Goal: Task Accomplishment & Management: Use online tool/utility

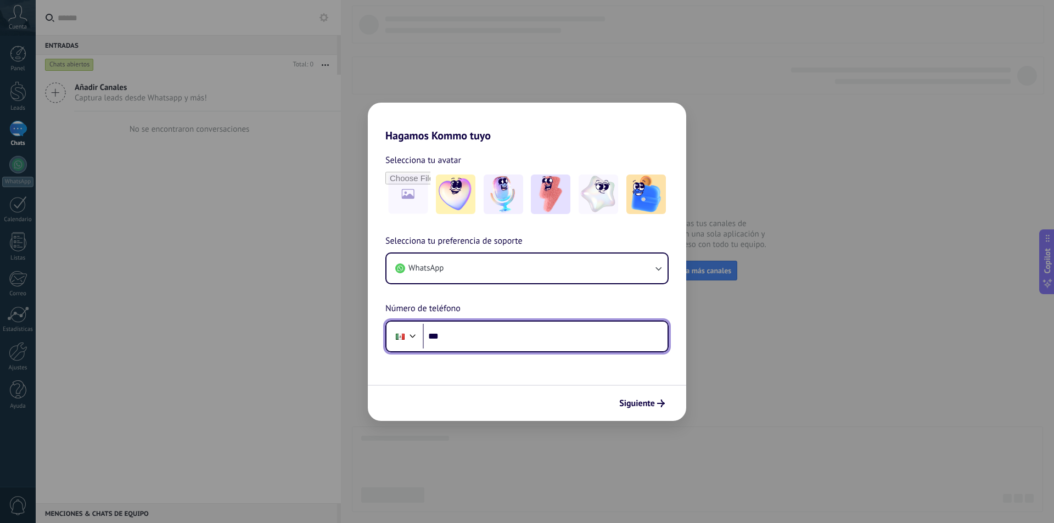
click at [506, 344] on input "***" at bounding box center [545, 336] width 245 height 25
type input "**********"
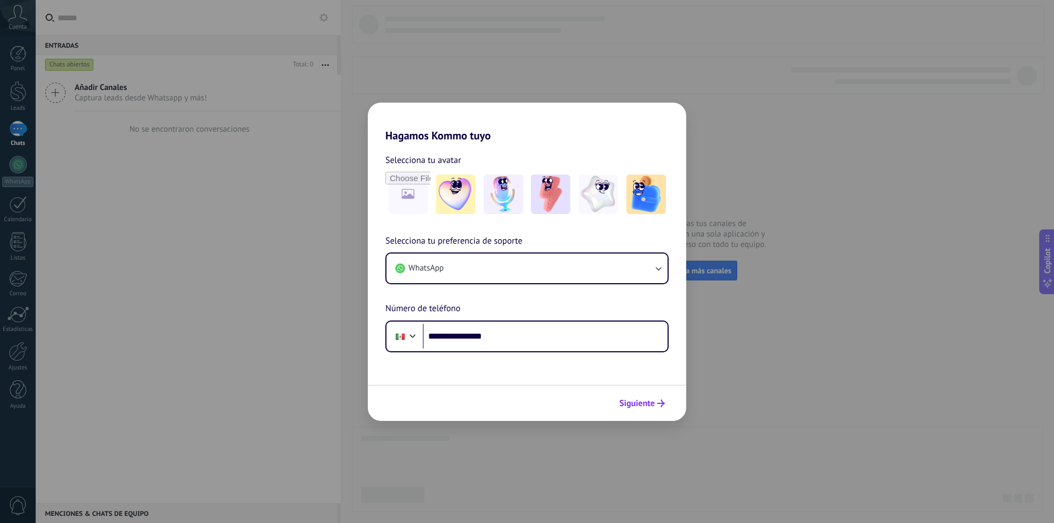
click at [647, 396] on button "Siguiente" at bounding box center [641, 403] width 55 height 19
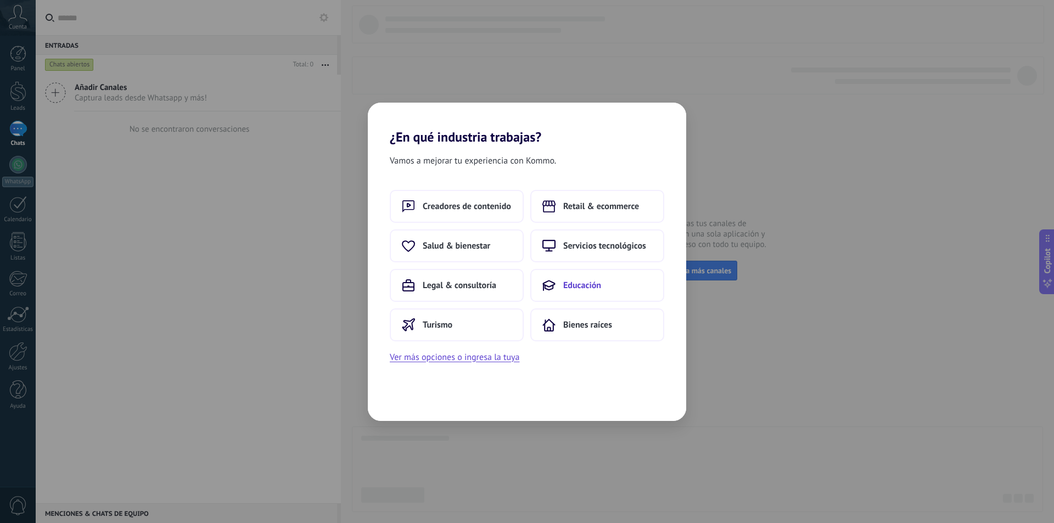
click at [574, 287] on span "Educación" at bounding box center [582, 285] width 38 height 11
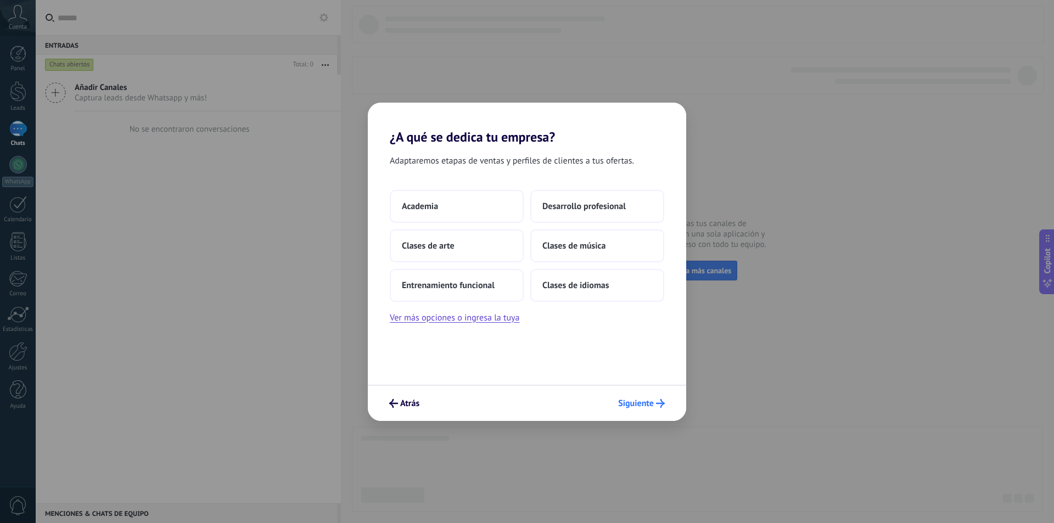
click at [639, 402] on span "Siguiente" at bounding box center [636, 404] width 36 height 8
click at [488, 214] on button "Academia" at bounding box center [457, 206] width 134 height 33
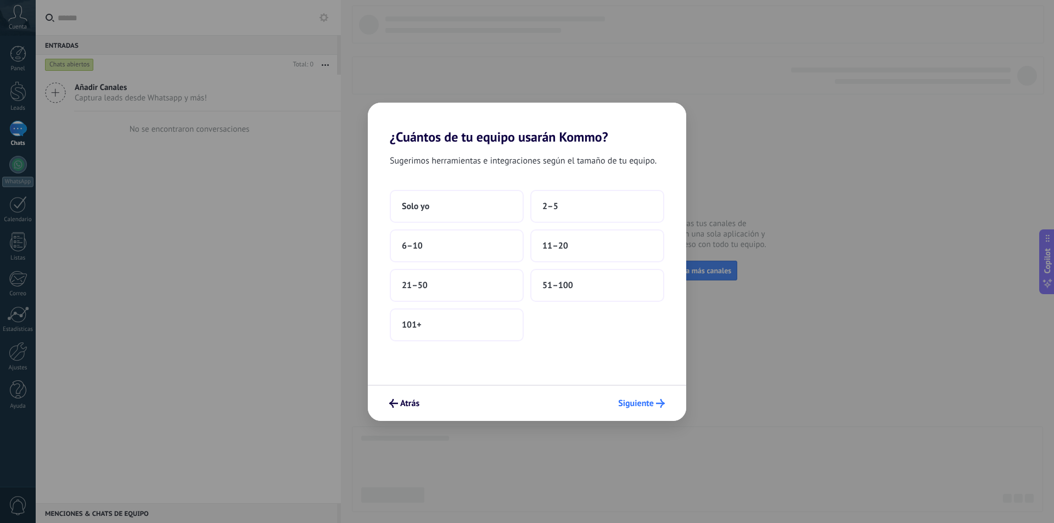
click at [639, 407] on span "Siguiente" at bounding box center [636, 404] width 36 height 8
click at [554, 212] on button "2–5" at bounding box center [597, 206] width 134 height 33
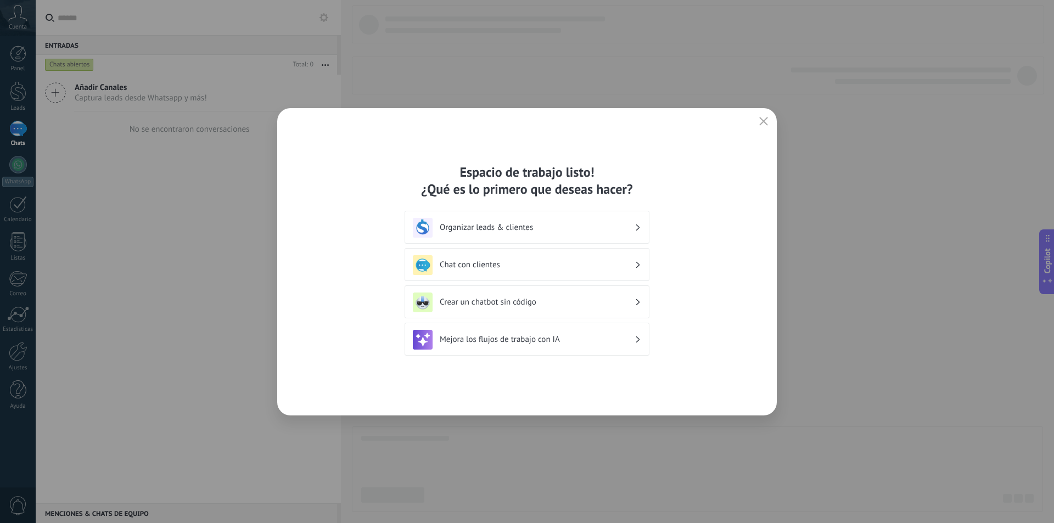
click at [591, 268] on h3 "Chat con clientes" at bounding box center [537, 265] width 195 height 10
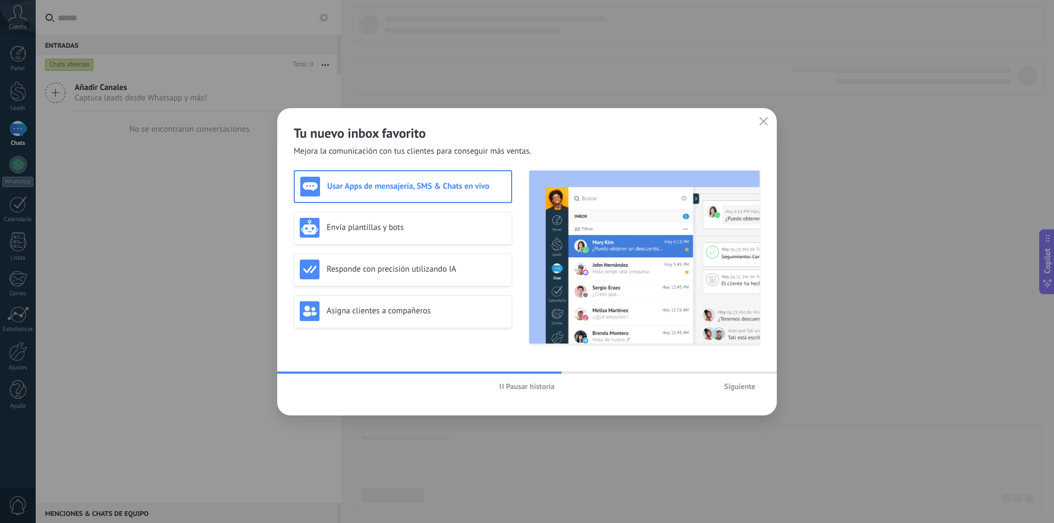
click at [727, 390] on span "Siguiente" at bounding box center [739, 387] width 31 height 8
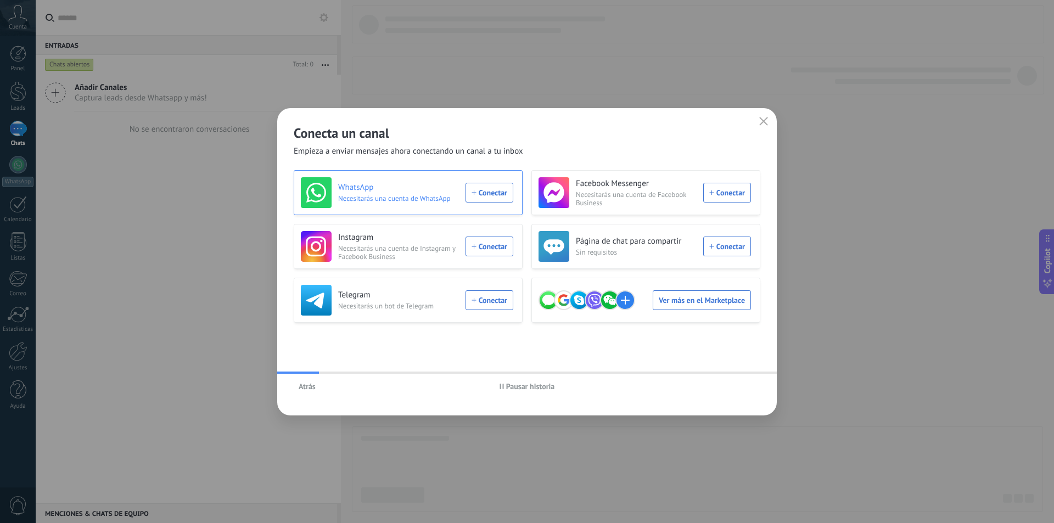
click at [488, 196] on div "WhatsApp Necesitarás una cuenta de WhatsApp Conectar" at bounding box center [407, 192] width 212 height 31
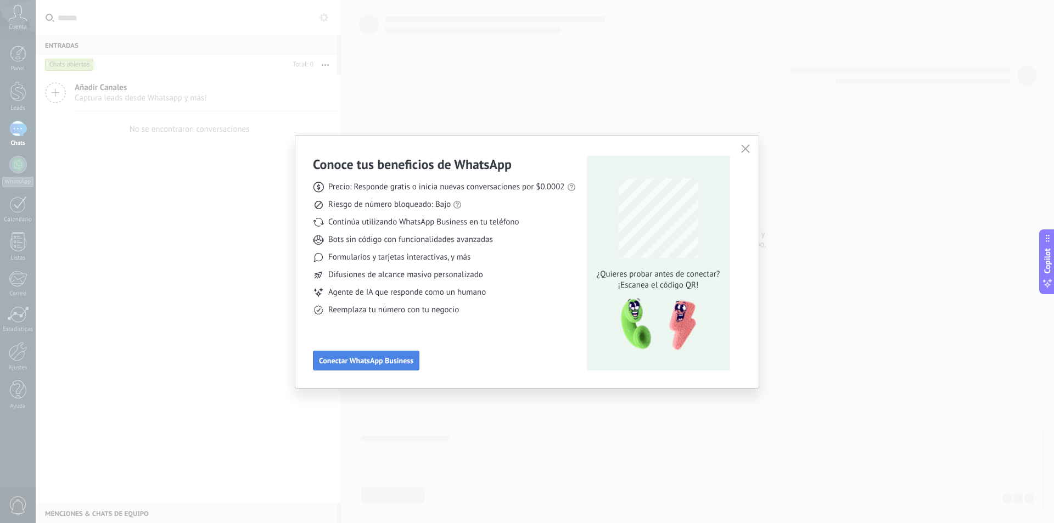
click at [376, 365] on span "Conectar WhatsApp Business" at bounding box center [366, 361] width 94 height 8
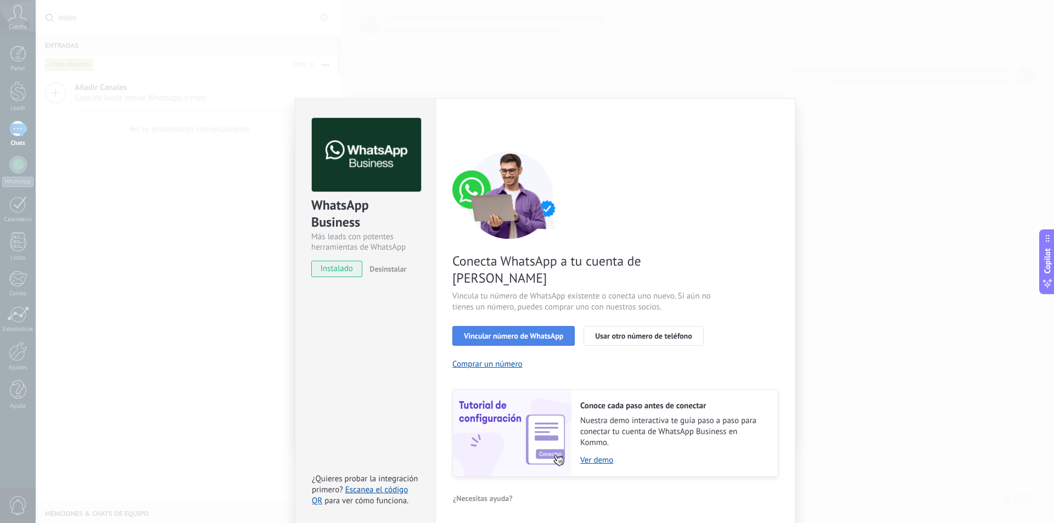
click at [539, 332] on span "Vincular número de WhatsApp" at bounding box center [513, 336] width 99 height 8
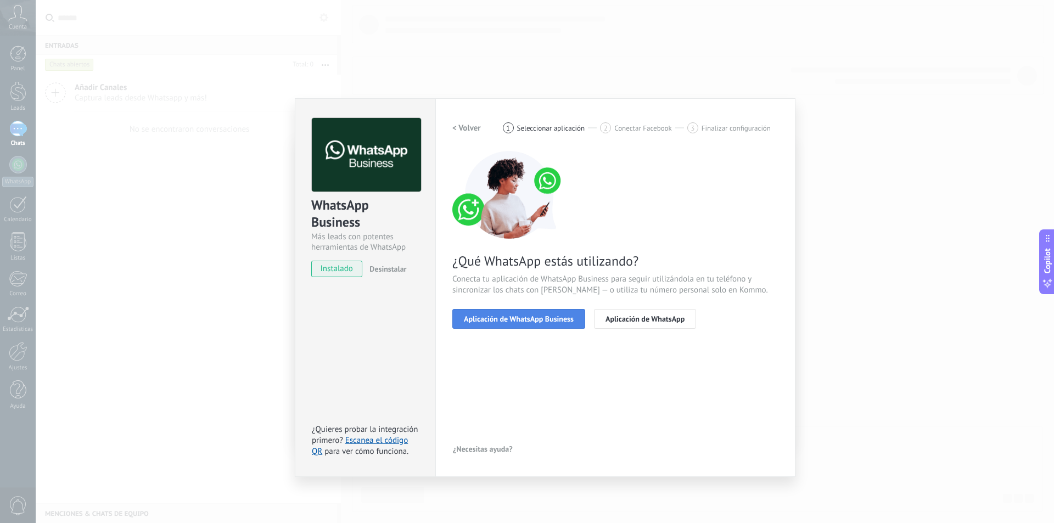
click at [551, 321] on span "Aplicación de WhatsApp Business" at bounding box center [519, 319] width 110 height 8
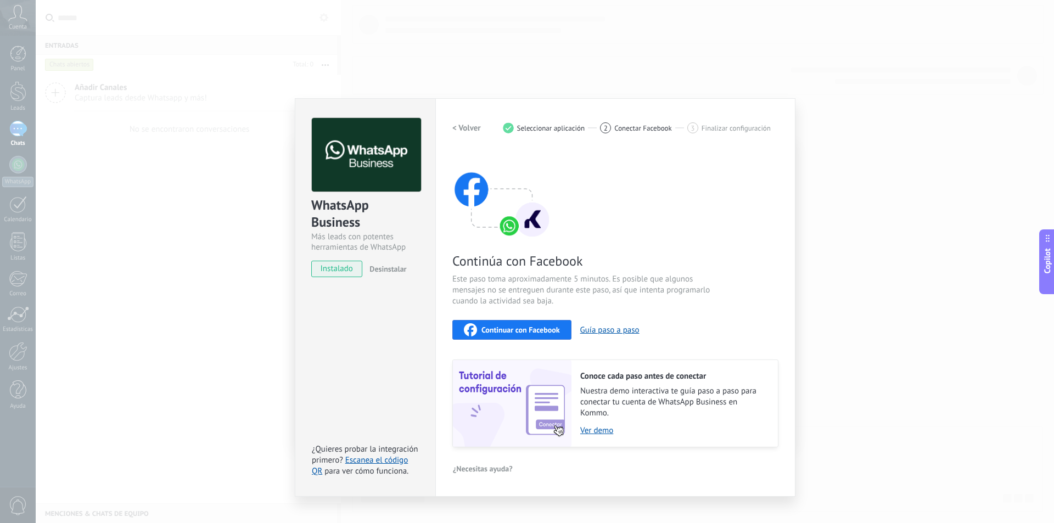
click at [839, 113] on div "WhatsApp Business Más leads con potentes herramientas de WhatsApp instalado Des…" at bounding box center [545, 261] width 1019 height 523
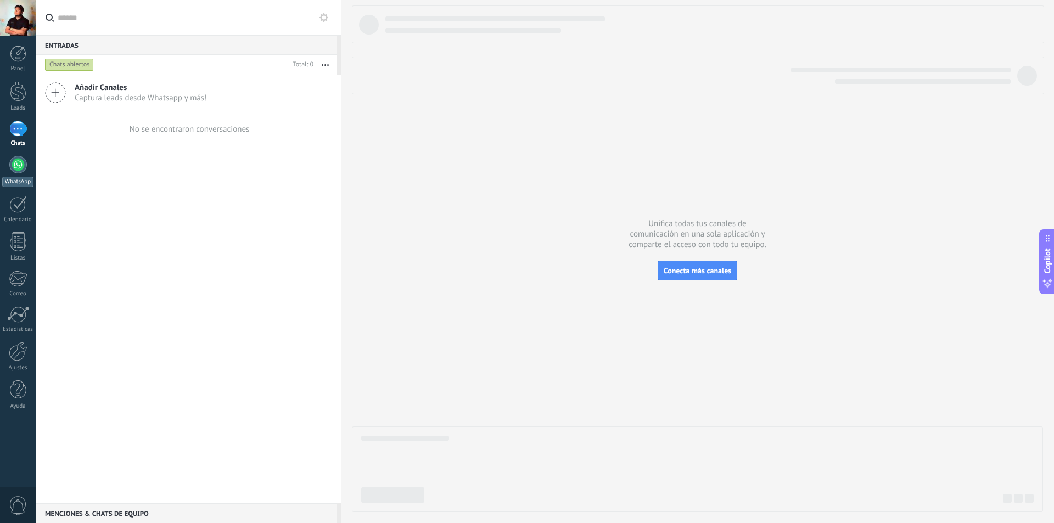
click at [21, 163] on div at bounding box center [18, 165] width 18 height 18
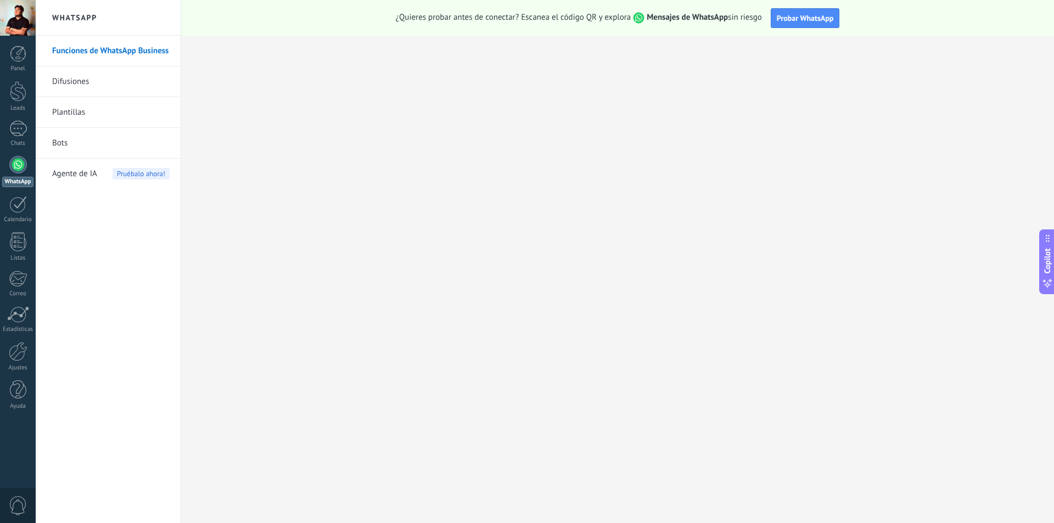
click at [71, 144] on link "Bots" at bounding box center [111, 143] width 118 height 31
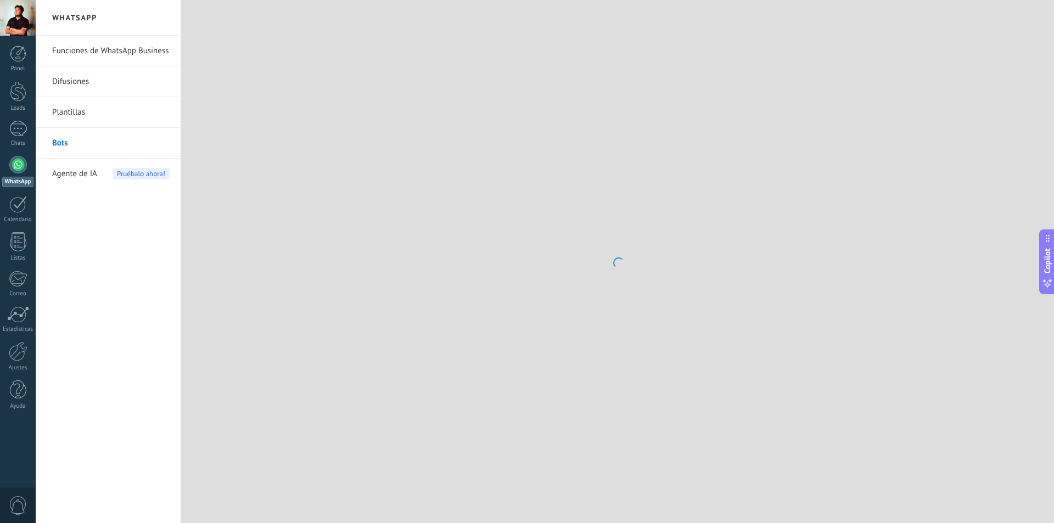
click at [92, 174] on span "Agente de IA" at bounding box center [74, 174] width 45 height 31
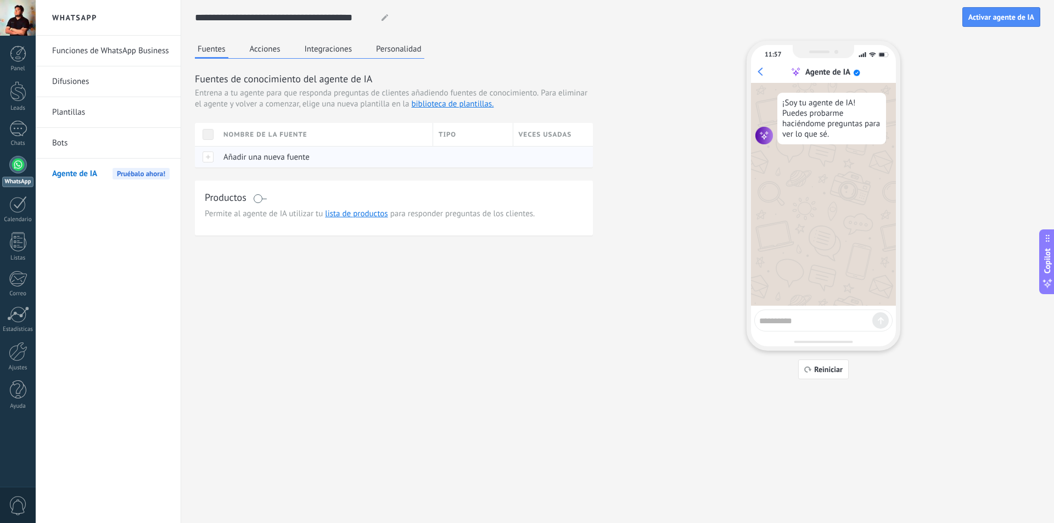
click at [275, 156] on span "Añadir una nueva fuente" at bounding box center [266, 157] width 86 height 10
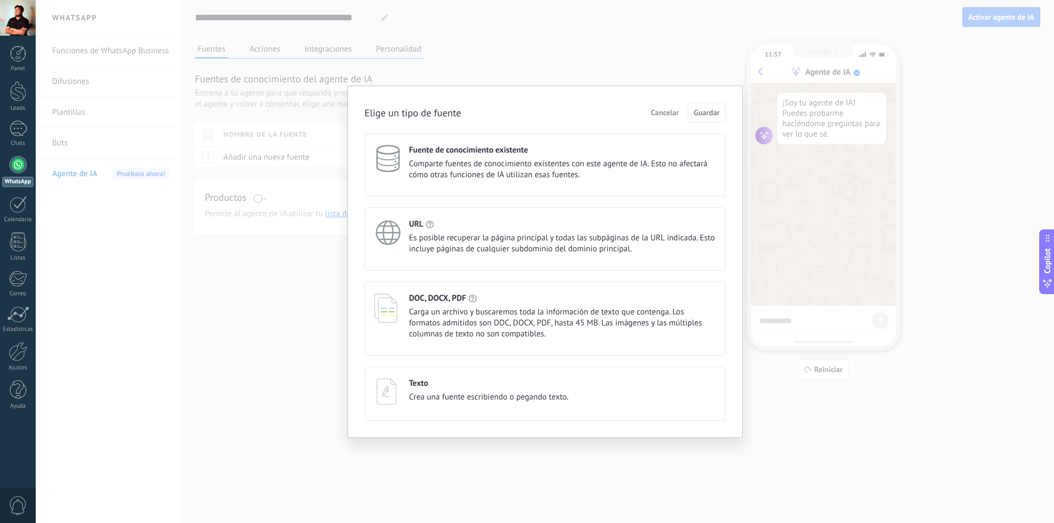
click at [826, 305] on div "Elige un tipo de fuente Cancelar Guardar Fuente de conocimiento existente Compa…" at bounding box center [545, 261] width 1019 height 523
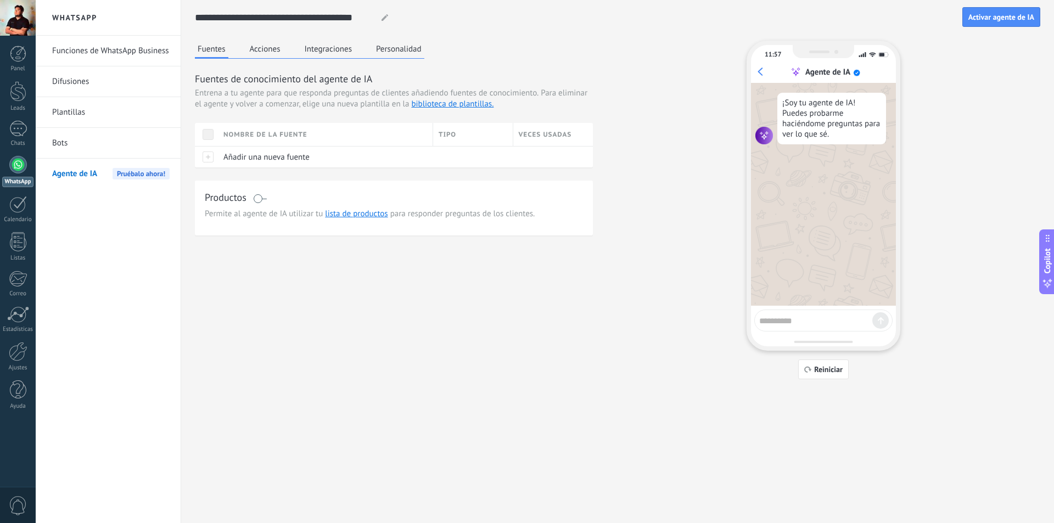
click at [804, 317] on textarea at bounding box center [815, 319] width 113 height 14
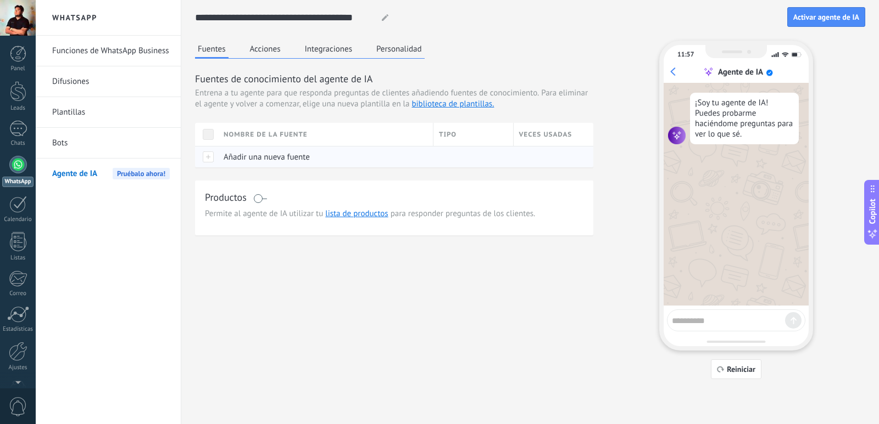
click at [238, 157] on span "Añadir una nueva fuente" at bounding box center [266, 157] width 86 height 10
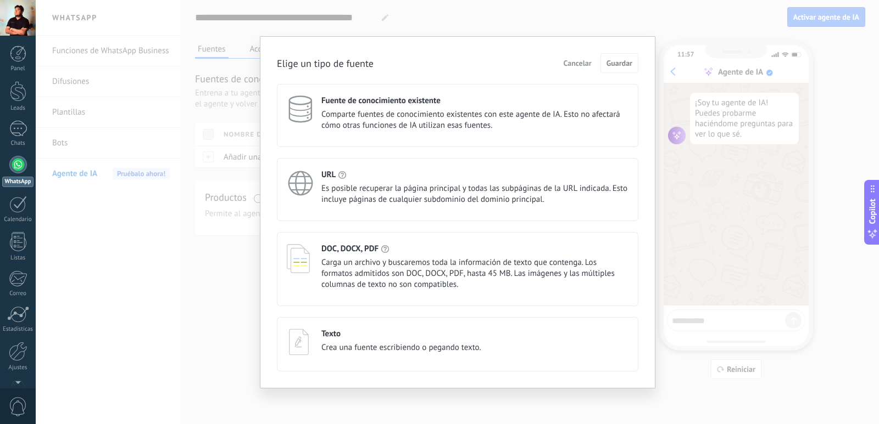
click at [441, 115] on span "Comparte fuentes de conocimiento existentes con este agente de IA. Esto no afec…" at bounding box center [474, 120] width 307 height 22
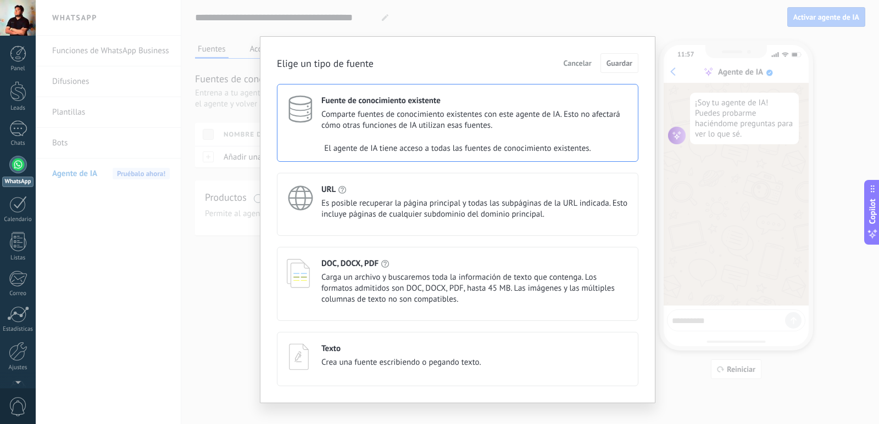
click at [373, 290] on span "Carga un archivo y buscaremos toda la información de texto que contenga. Los fo…" at bounding box center [474, 288] width 307 height 33
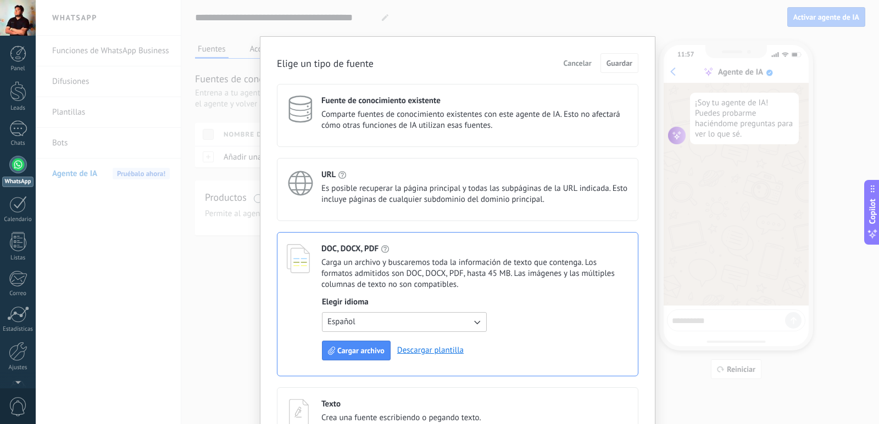
click at [686, 17] on div "Elige un tipo de fuente Cancelar Guardar Fuente de conocimiento existente Compa…" at bounding box center [457, 212] width 843 height 424
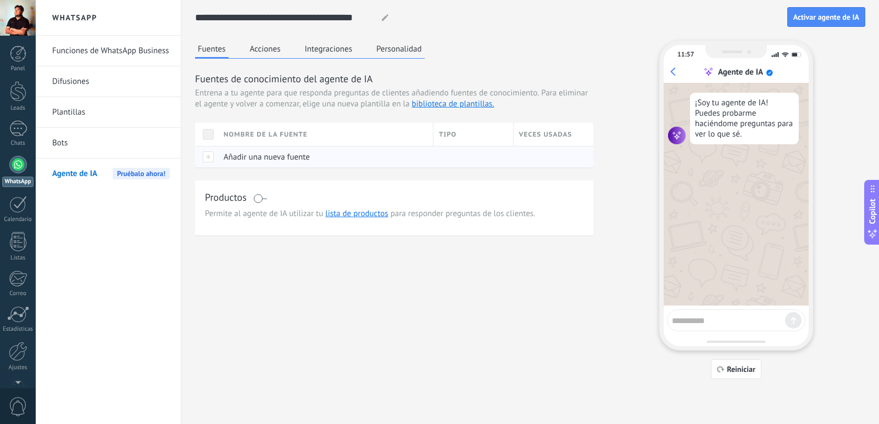
click at [449, 167] on div at bounding box center [470, 157] width 75 height 21
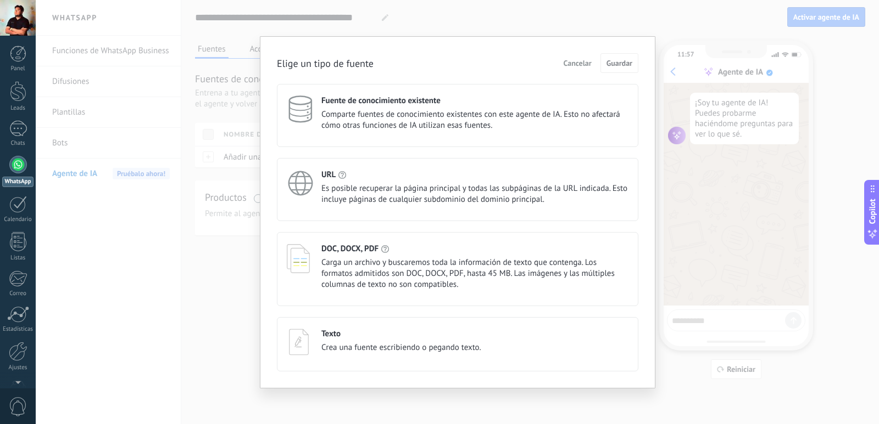
click at [403, 264] on span "Carga un archivo y buscaremos toda la información de texto que contenga. Los fo…" at bounding box center [474, 274] width 307 height 33
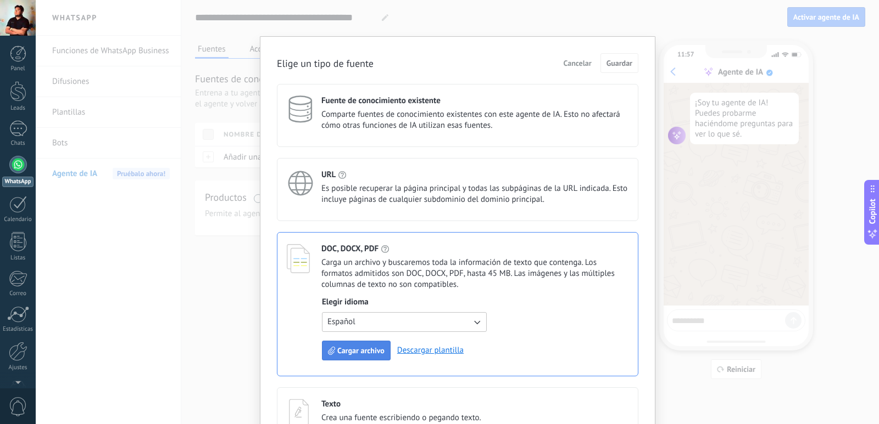
click at [361, 359] on button "Cargar archivo" at bounding box center [356, 351] width 69 height 20
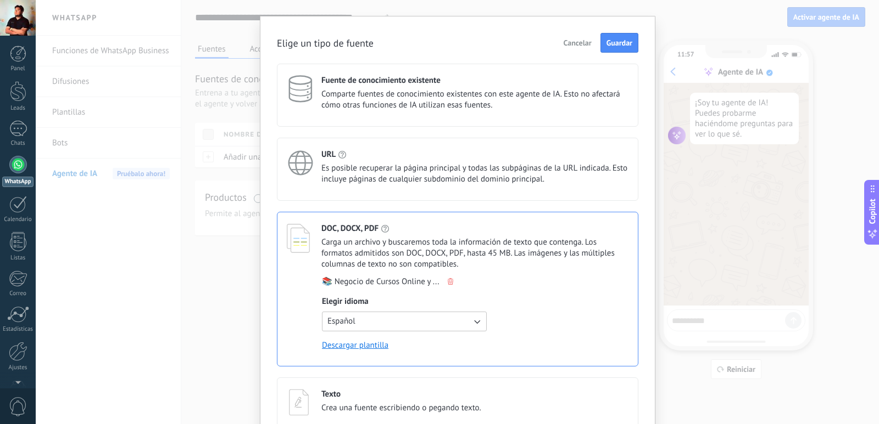
scroll to position [45, 0]
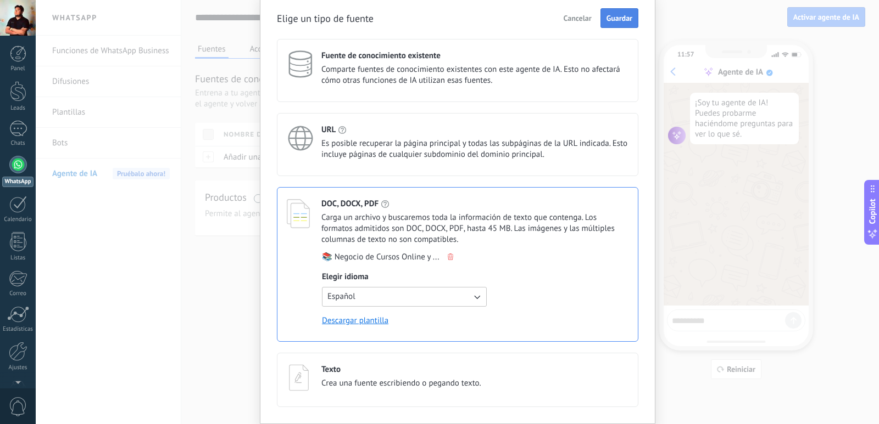
click at [626, 22] on span "Guardar" at bounding box center [619, 18] width 26 height 8
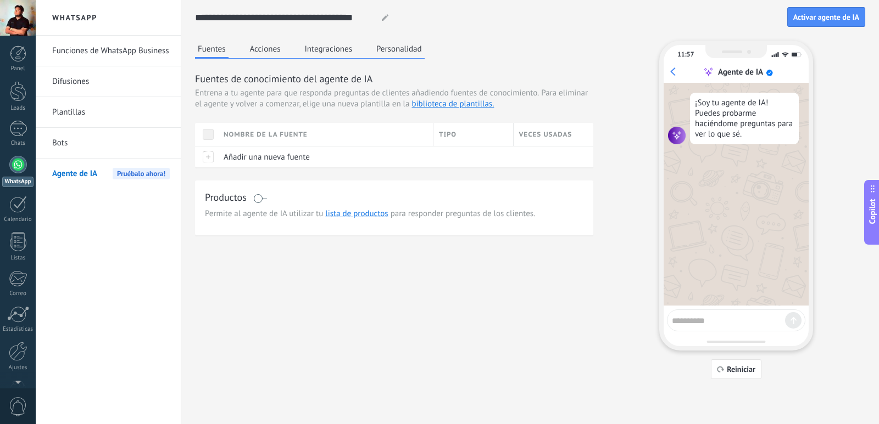
scroll to position [0, 0]
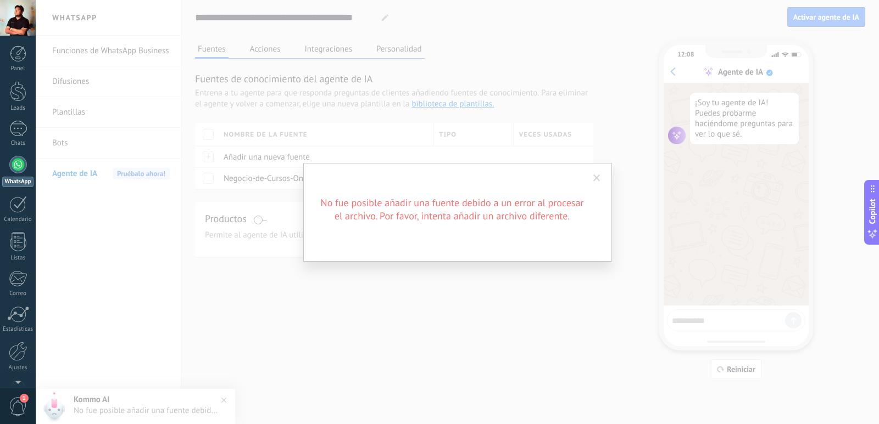
click at [597, 183] on span at bounding box center [597, 178] width 18 height 19
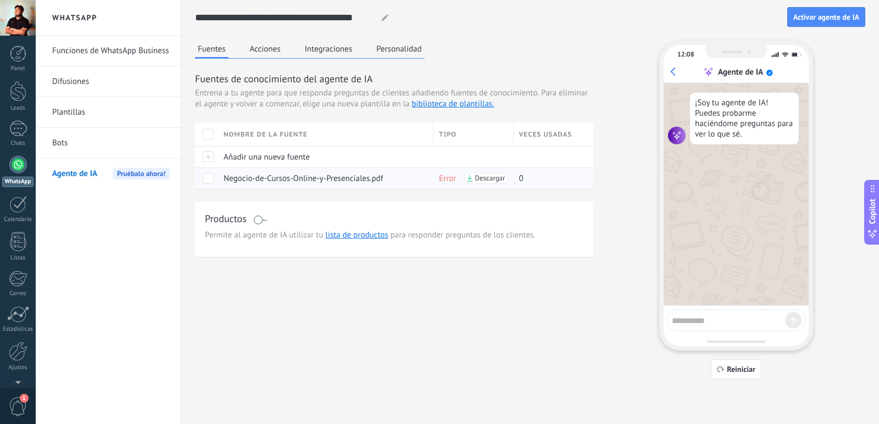
click at [449, 177] on span "Error" at bounding box center [447, 179] width 17 height 10
click at [218, 159] on div "Añadir una nueva fuente" at bounding box center [323, 157] width 210 height 21
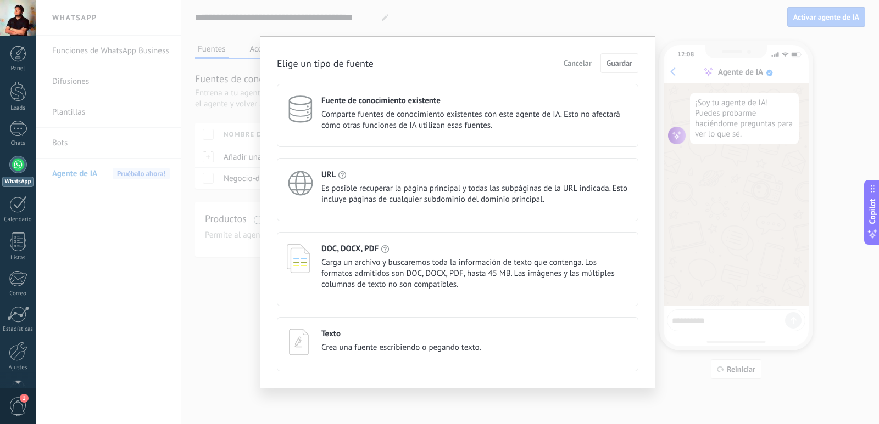
click at [414, 328] on div "Texto Crea una fuente escribiendo o pegando texto." at bounding box center [457, 344] width 361 height 54
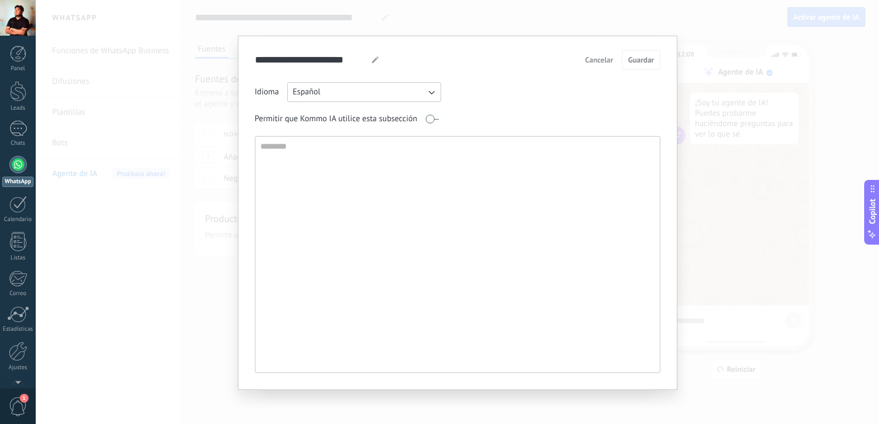
click at [333, 195] on textarea at bounding box center [456, 255] width 402 height 236
click at [328, 180] on textarea at bounding box center [456, 255] width 402 height 236
paste textarea "**********"
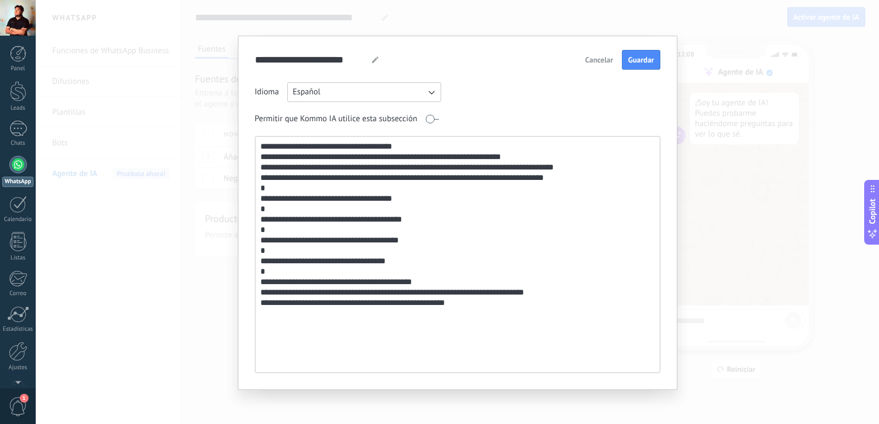
scroll to position [2, 0]
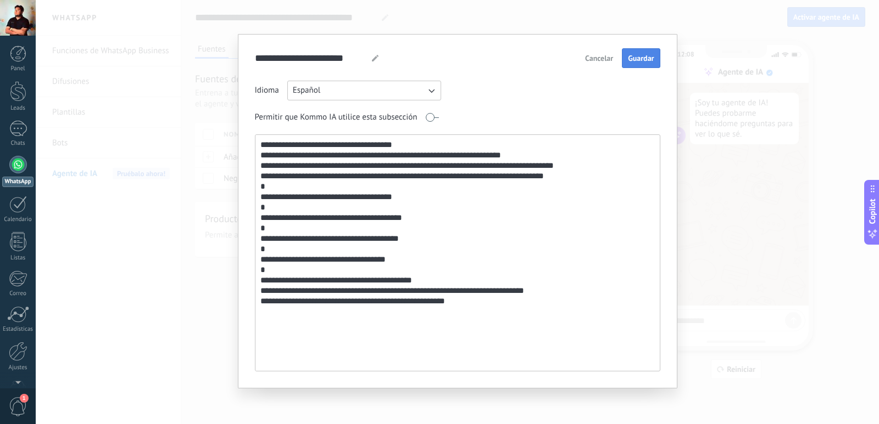
type textarea "**********"
click at [631, 50] on button "Guardar" at bounding box center [641, 58] width 38 height 20
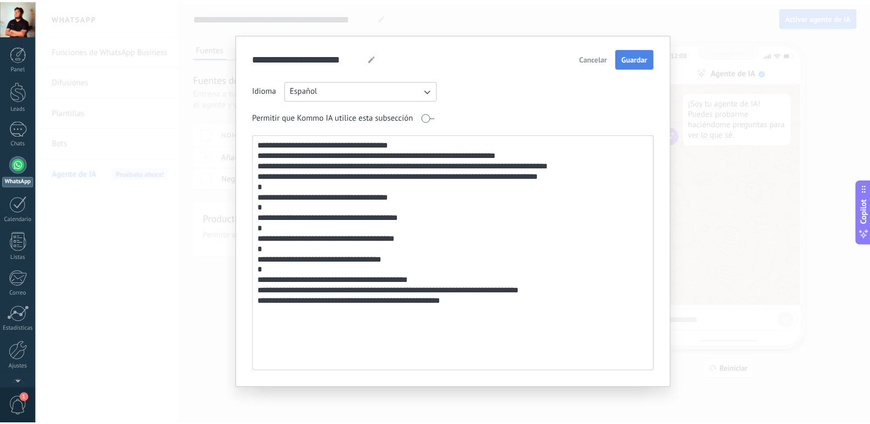
scroll to position [0, 0]
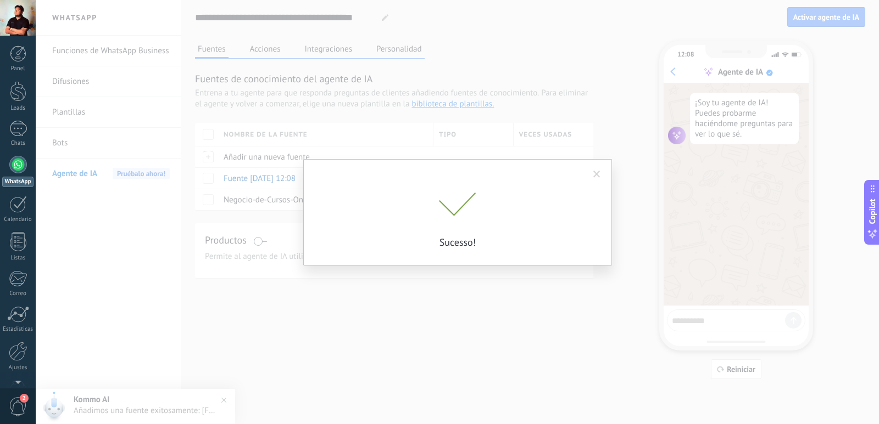
click at [599, 176] on span at bounding box center [596, 175] width 7 height 8
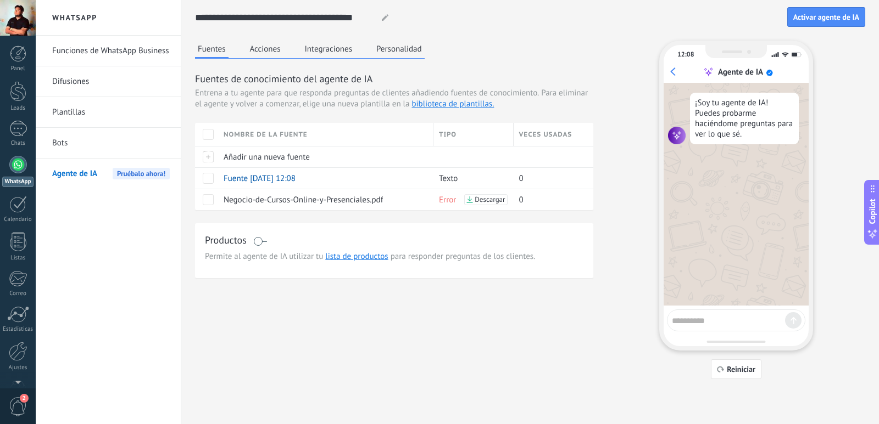
click at [270, 54] on button "Acciones" at bounding box center [265, 49] width 36 height 16
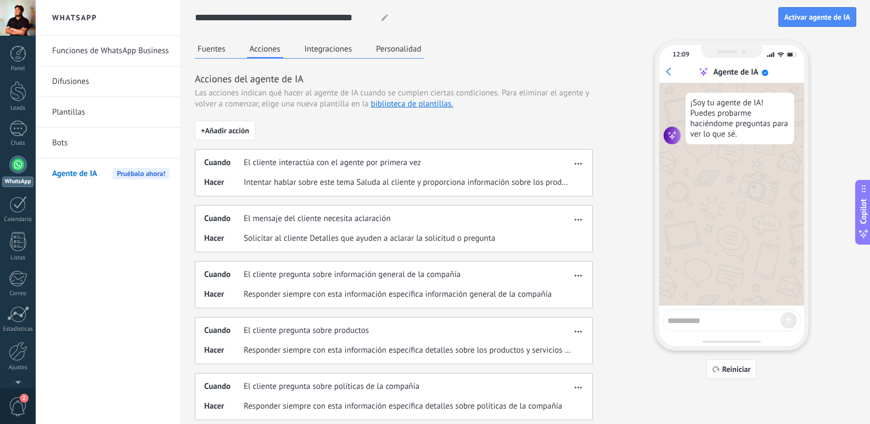
click at [728, 371] on span "Reiniciar" at bounding box center [737, 370] width 29 height 8
click at [721, 371] on span "Reiniciar" at bounding box center [732, 370] width 38 height 8
click at [717, 371] on icon "button" at bounding box center [717, 369] width 8 height 7
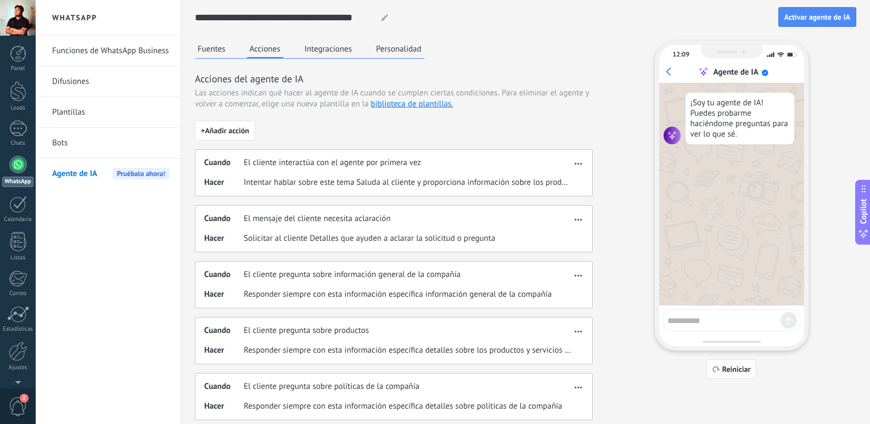
click at [717, 371] on icon "button" at bounding box center [717, 369] width 8 height 7
click at [802, 23] on button "Activar agente de IA" at bounding box center [818, 17] width 78 height 20
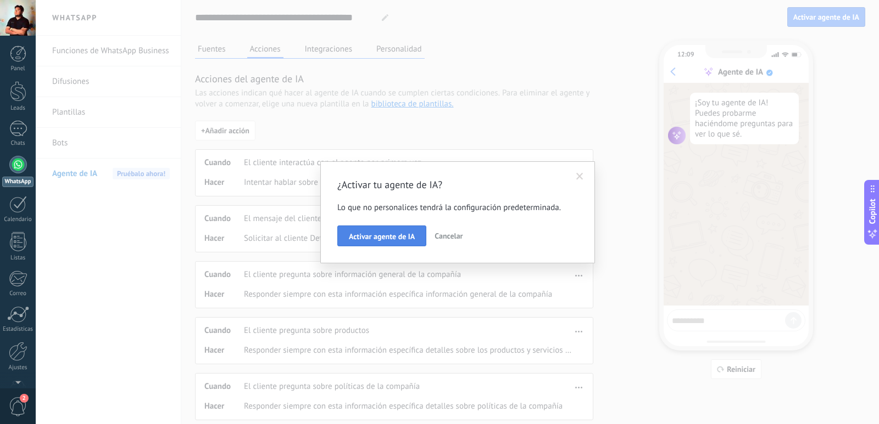
click at [402, 240] on span "Activar agente de IA" at bounding box center [382, 237] width 66 height 8
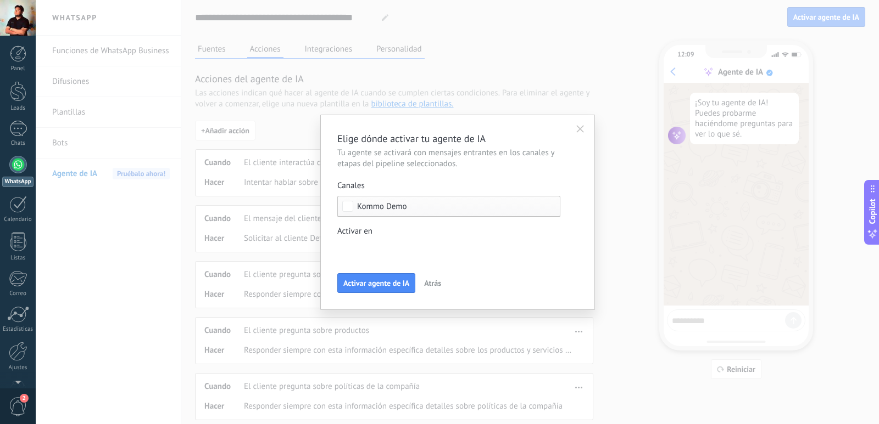
click at [395, 239] on label "Activar en Incoming leads Contacto inicial Negociación Debate contractual Discu…" at bounding box center [448, 243] width 223 height 34
click at [396, 252] on span at bounding box center [381, 249] width 56 height 9
drag, startPoint x: 402, startPoint y: 242, endPoint x: 416, endPoint y: 230, distance: 17.9
click at [403, 240] on div "Incoming leads Contacto inicial Negociación Debate contractual Discusión de con…" at bounding box center [457, 212] width 843 height 424
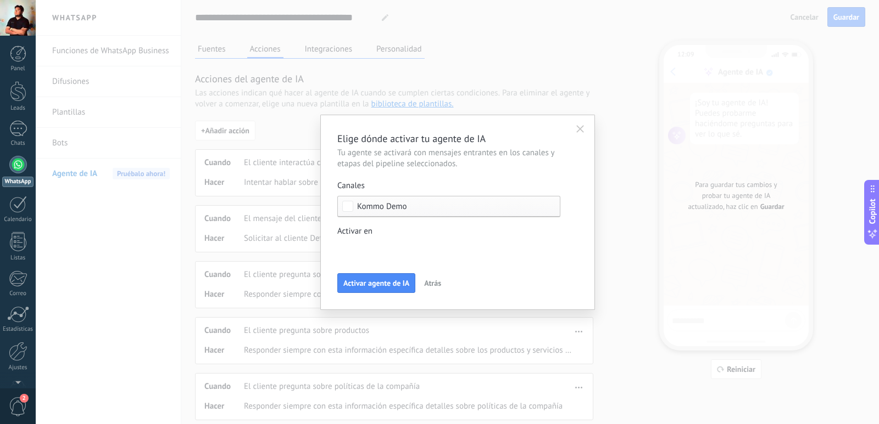
click at [398, 277] on button "Activar agente de IA" at bounding box center [376, 283] width 78 height 20
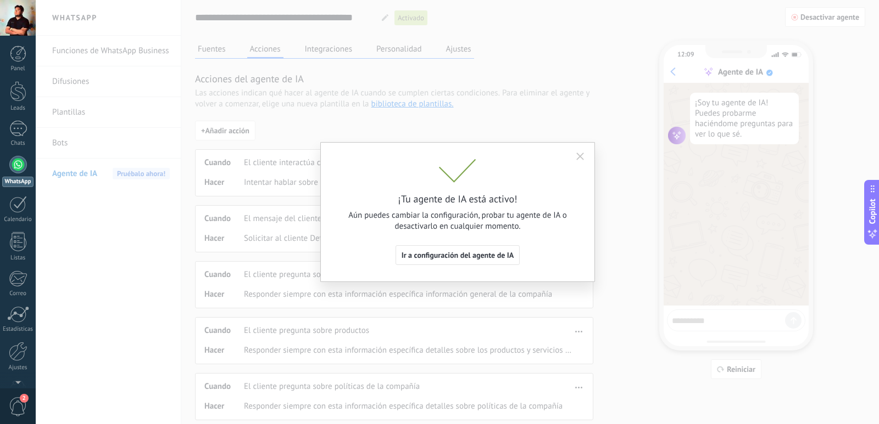
click at [575, 156] on button "button" at bounding box center [580, 156] width 18 height 16
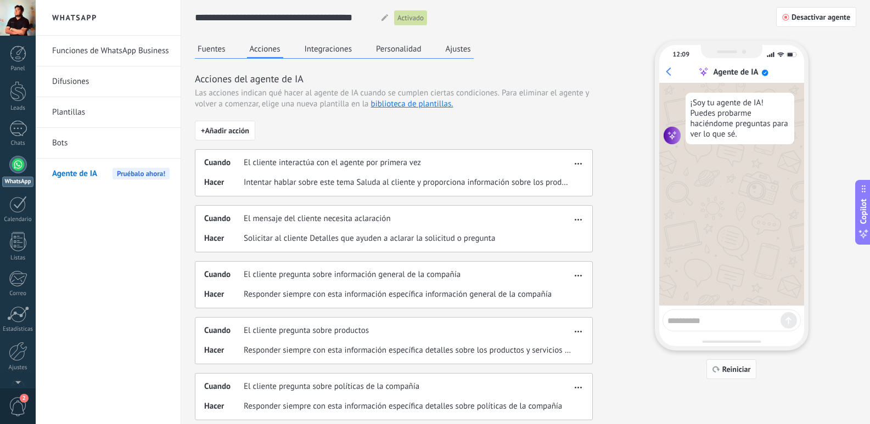
click at [726, 371] on span "Reiniciar" at bounding box center [737, 370] width 29 height 8
click at [698, 324] on textarea at bounding box center [724, 319] width 113 height 14
type textarea "****"
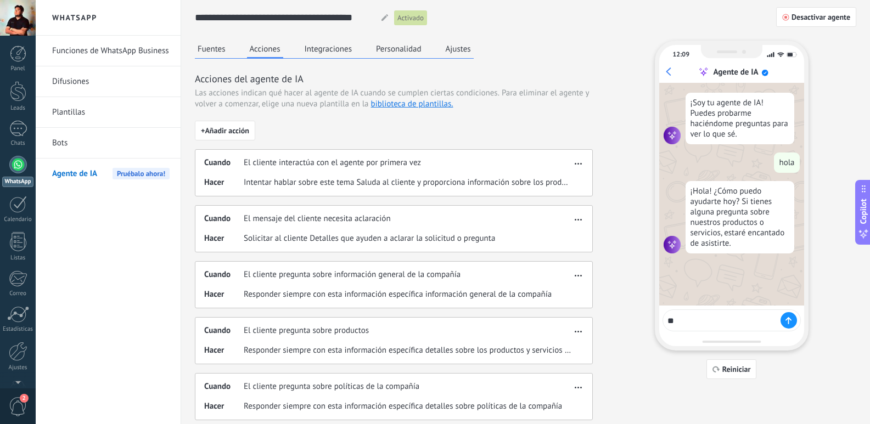
type textarea "*"
type textarea "**********"
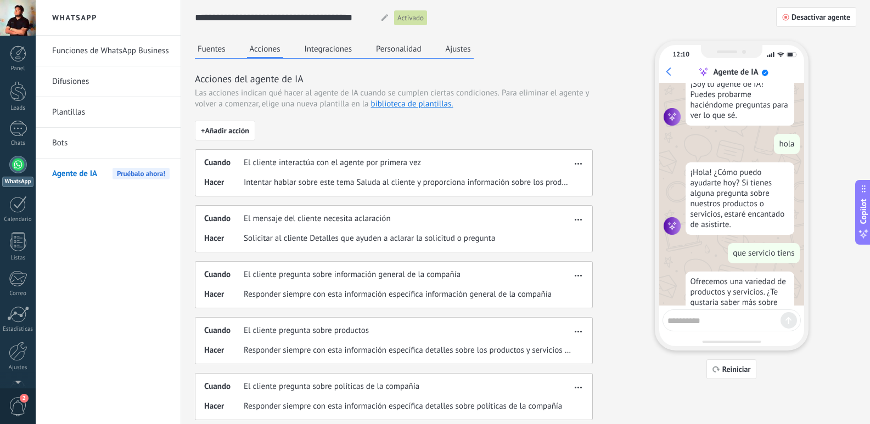
scroll to position [92, 0]
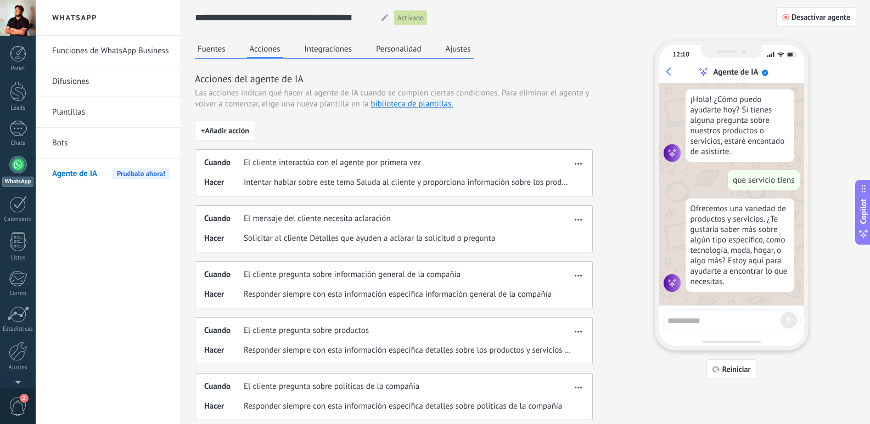
click at [685, 326] on textarea at bounding box center [724, 319] width 113 height 14
type textarea "**********"
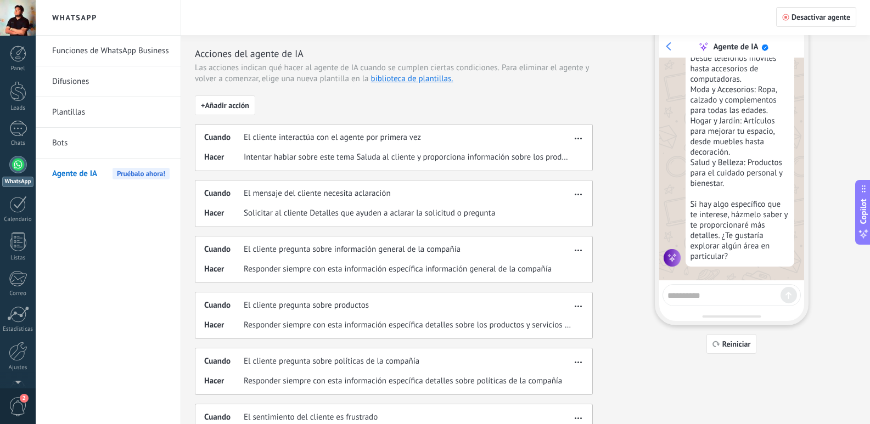
scroll to position [55, 0]
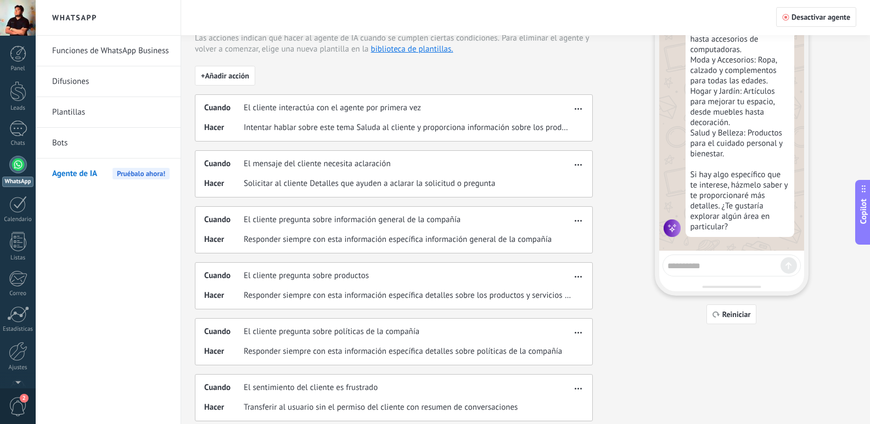
click at [732, 274] on div at bounding box center [732, 266] width 138 height 22
click at [731, 271] on div at bounding box center [732, 266] width 138 height 22
click at [737, 264] on textarea at bounding box center [724, 265] width 113 height 14
type textarea "**********"
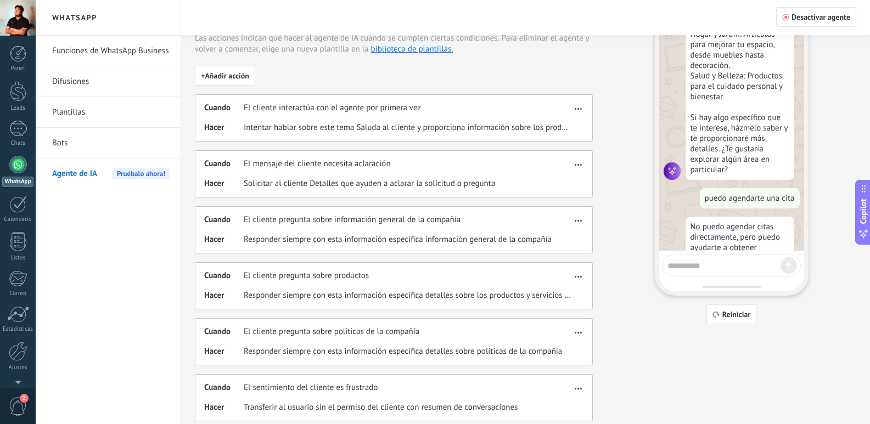
scroll to position [550, 0]
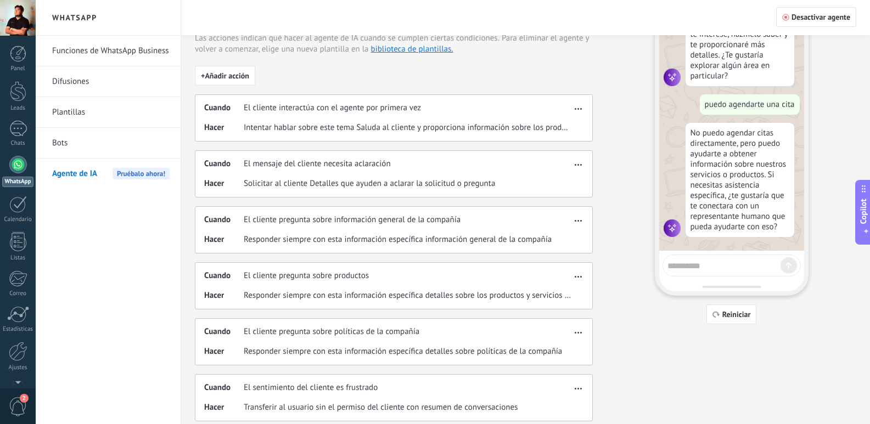
click at [866, 206] on span "Copilot" at bounding box center [863, 211] width 11 height 25
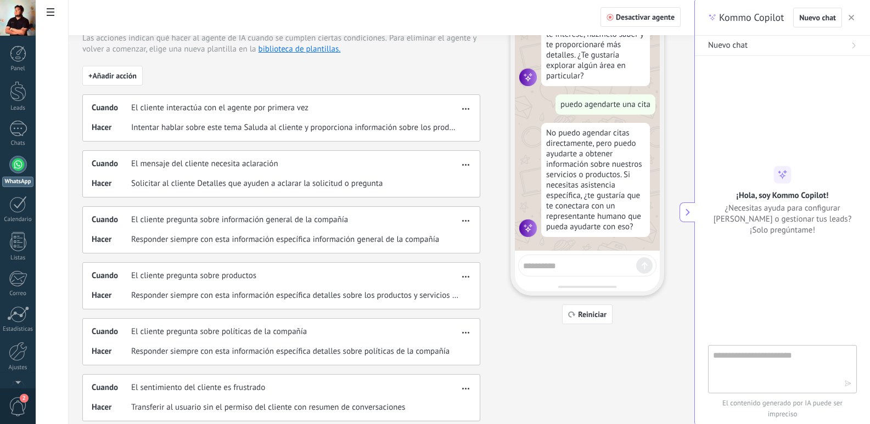
click at [750, 46] on div "Nuevo chat" at bounding box center [782, 45] width 149 height 11
click at [815, 20] on span "Nuevo chat" at bounding box center [817, 18] width 37 height 8
click at [812, 20] on span "Nuevo chat" at bounding box center [817, 18] width 37 height 8
click at [799, 357] on textarea at bounding box center [775, 369] width 124 height 40
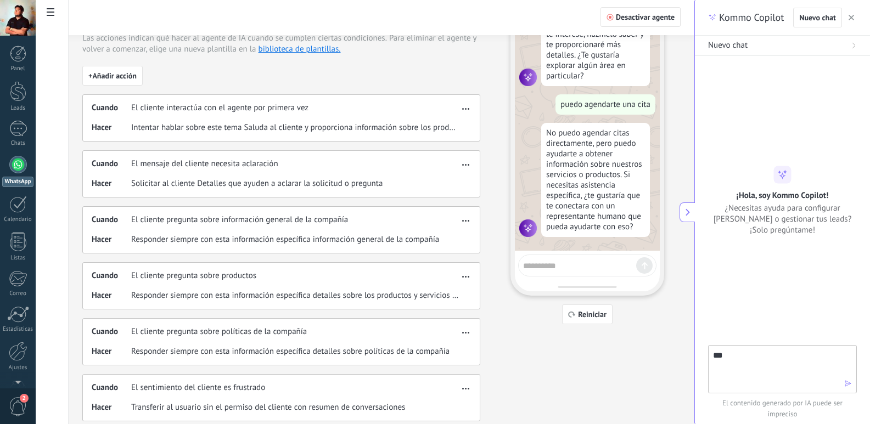
type textarea "****"
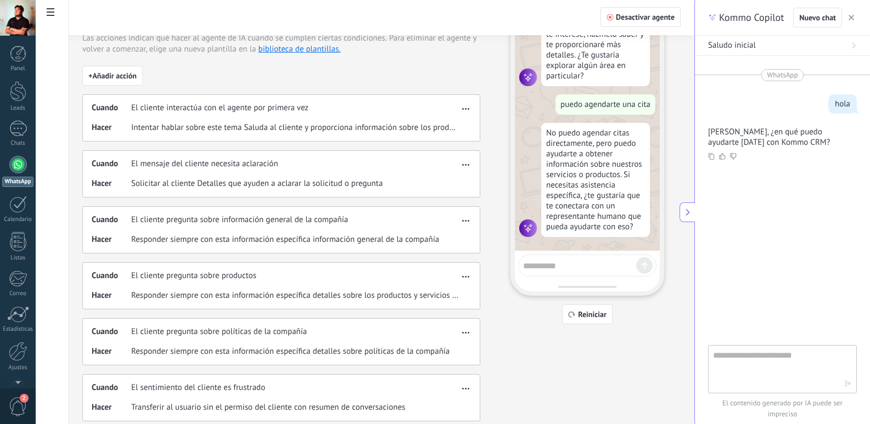
click at [690, 211] on icon at bounding box center [688, 212] width 9 height 9
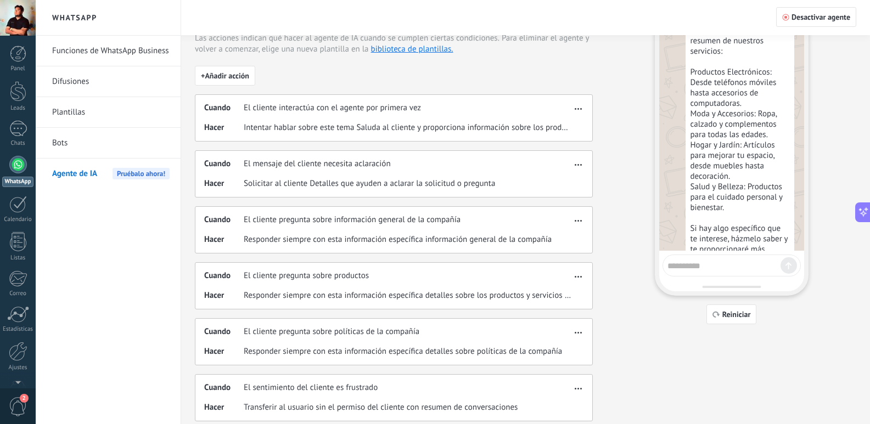
scroll to position [331, 0]
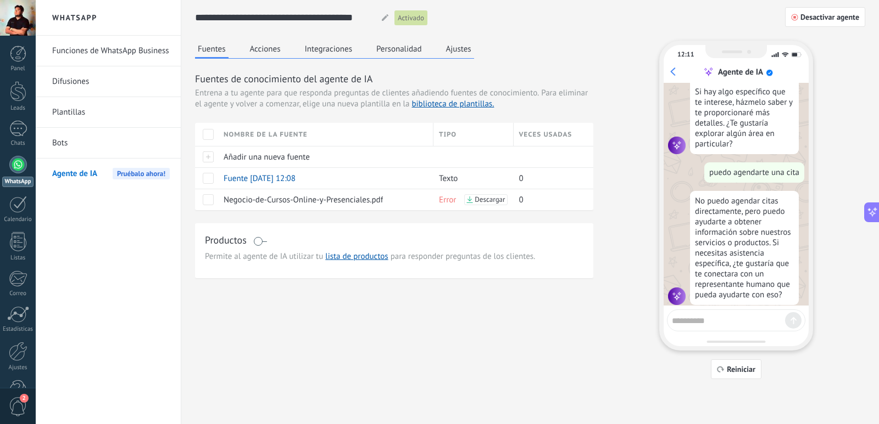
scroll to position [550, 0]
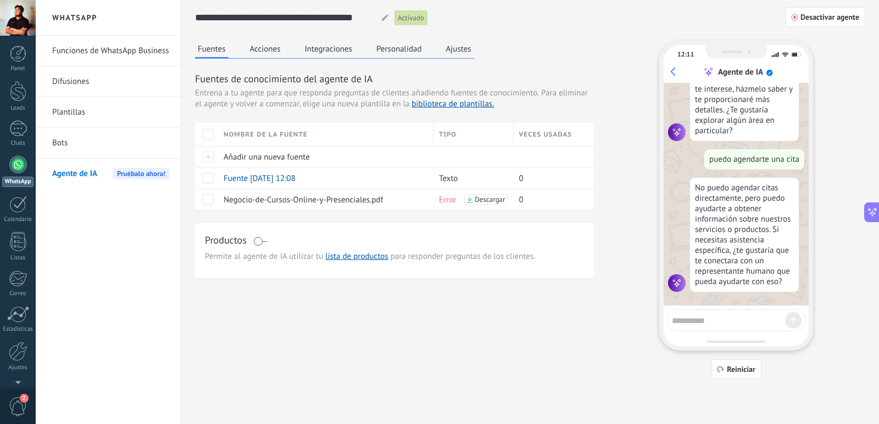
click at [14, 163] on div at bounding box center [18, 165] width 18 height 18
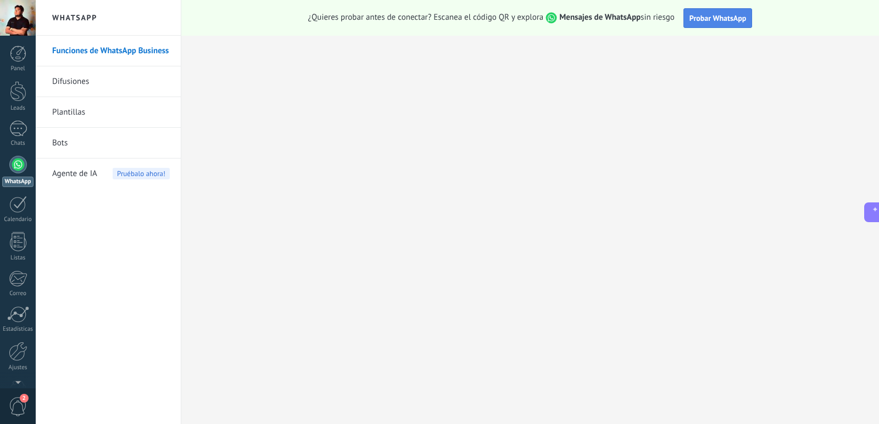
click at [719, 24] on button "Probar WhatsApp" at bounding box center [717, 18] width 69 height 20
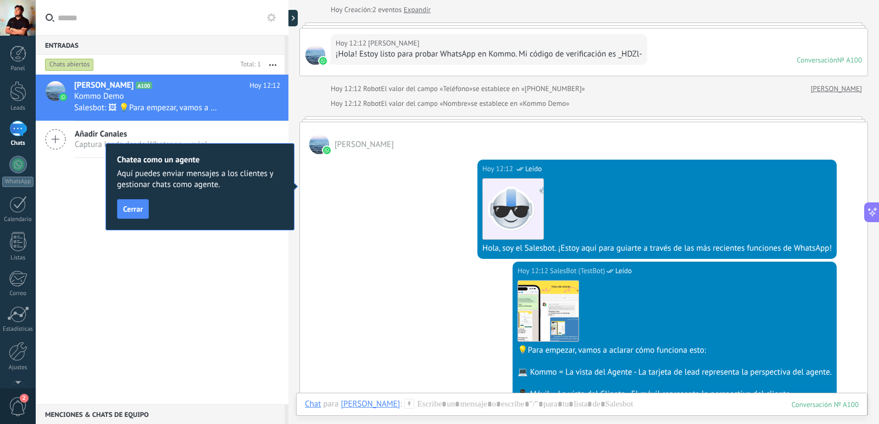
scroll to position [275, 0]
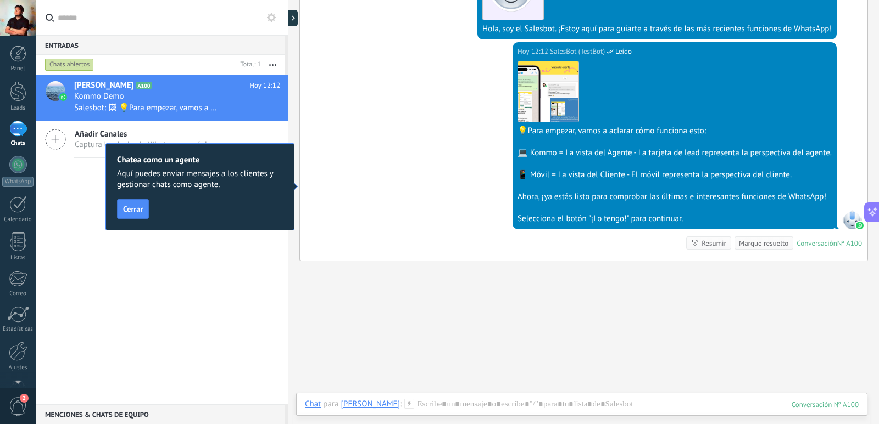
click at [509, 293] on div "Buscar Carga más [DATE] [DATE] Creación: 2 eventos Expandir [DATE] 12:12 [PERSO…" at bounding box center [583, 89] width 590 height 728
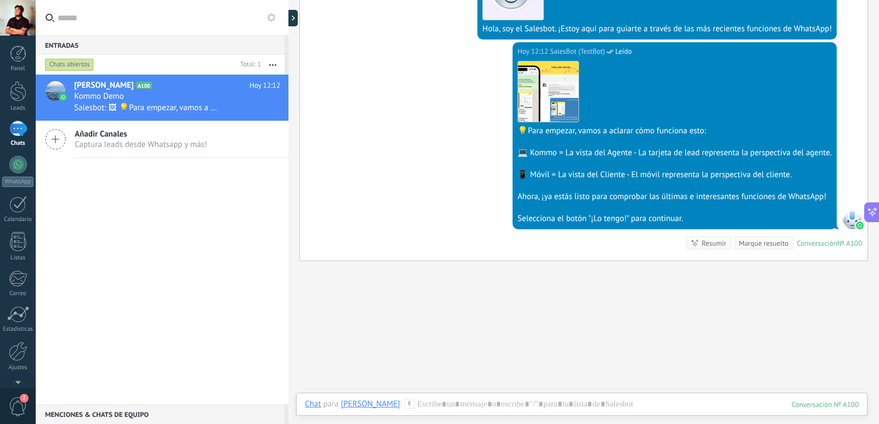
scroll to position [303, 0]
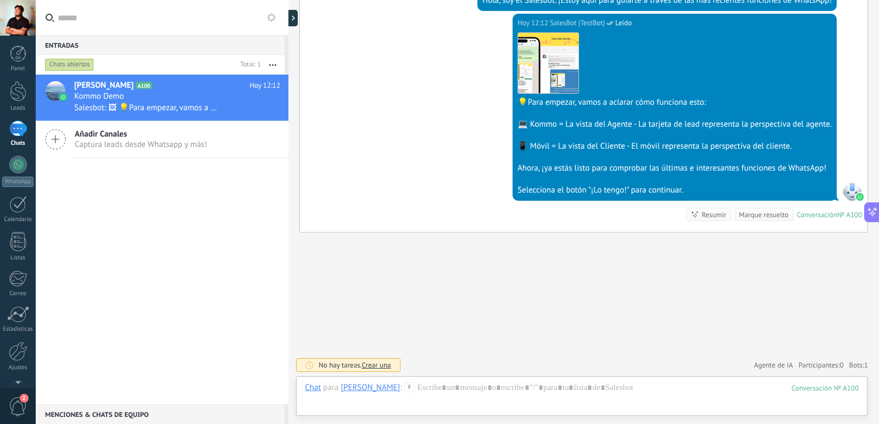
click at [706, 219] on div "Resumir" at bounding box center [713, 215] width 25 height 10
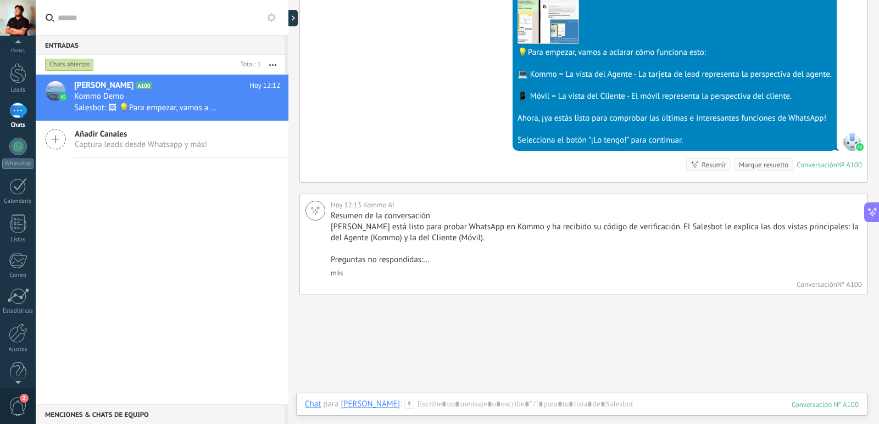
scroll to position [32, 0]
click at [16, 396] on div "2" at bounding box center [18, 406] width 36 height 36
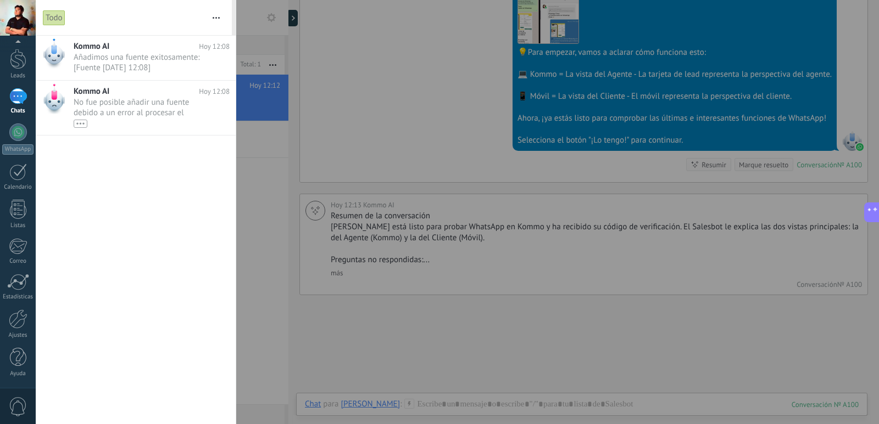
click at [16, 384] on div "Panel Leads 1 Chats WhatsApp Clientes" at bounding box center [18, 201] width 36 height 376
